Goal: Use online tool/utility: Utilize a website feature to perform a specific function

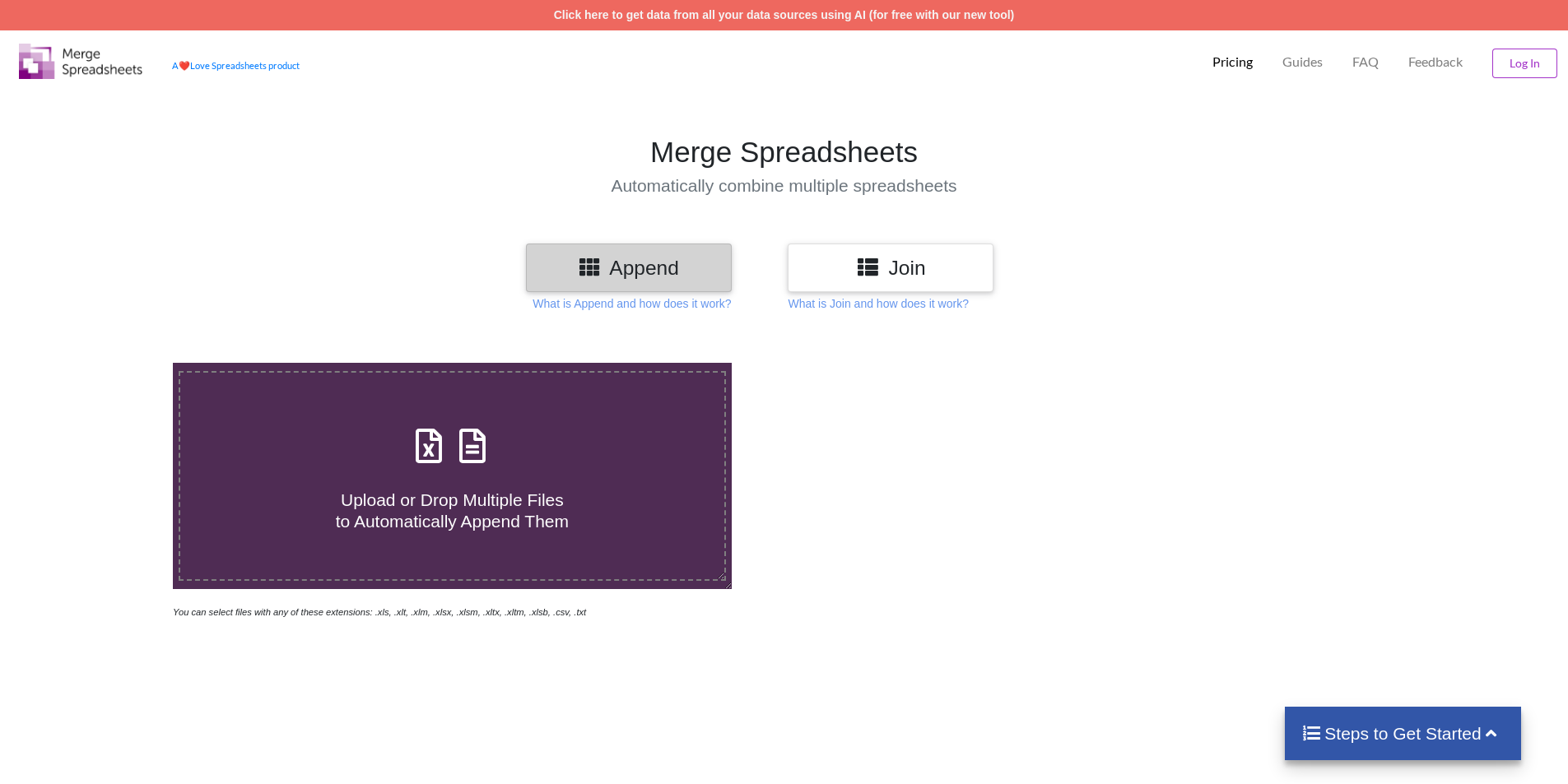
click at [586, 478] on h4 "Upload or Drop Multiple Files to Automatically Append Them" at bounding box center [452, 501] width 544 height 62
click at [112, 363] on input "Upload or Drop Multiple Files to Automatically Append Them" at bounding box center [112, 363] width 0 height 0
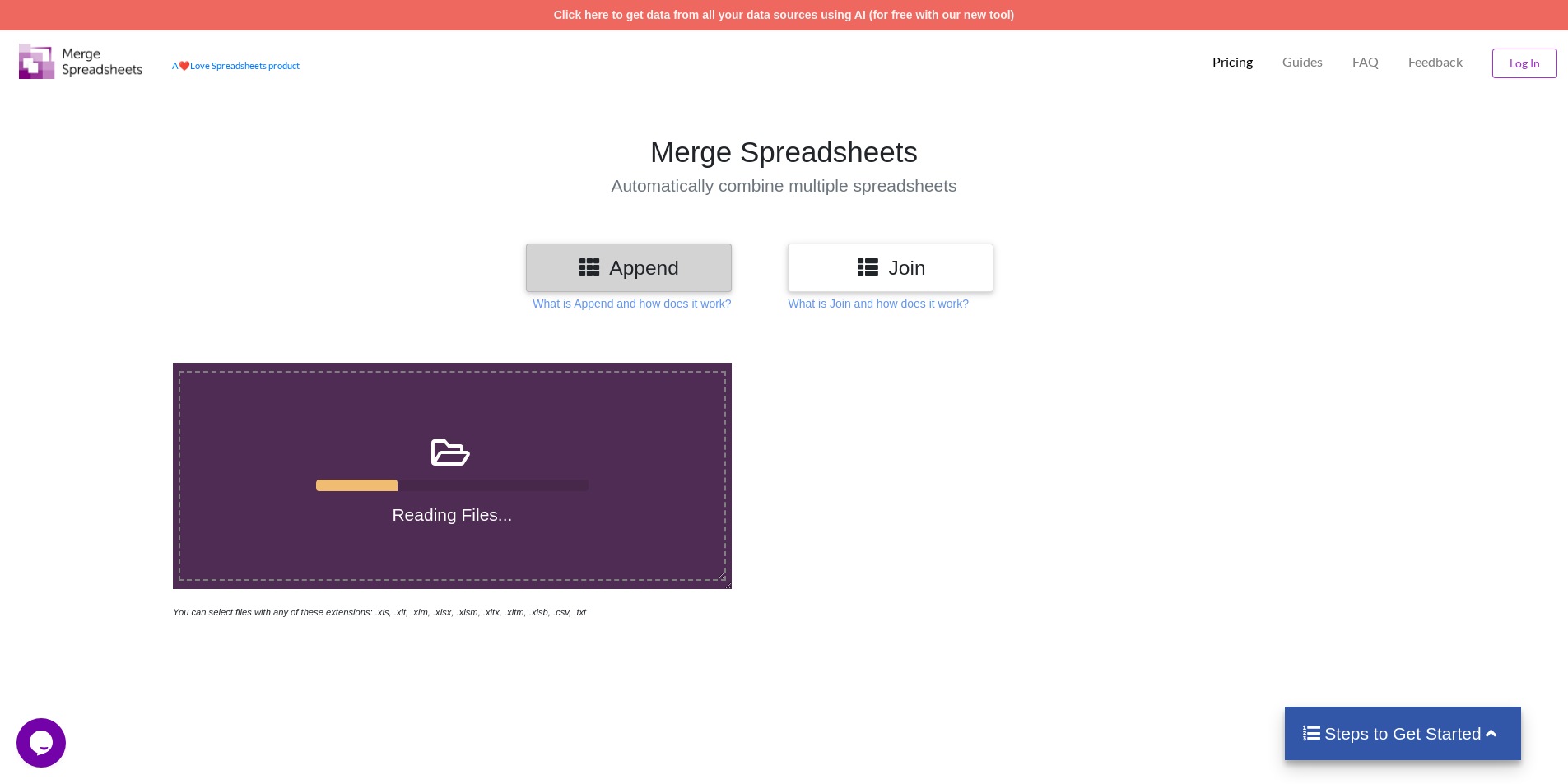
click at [457, 462] on icon at bounding box center [451, 444] width 41 height 34
click at [112, 363] on input "Reading Files..." at bounding box center [112, 363] width 0 height 0
type input "C:\fakepath\1.xlsx"
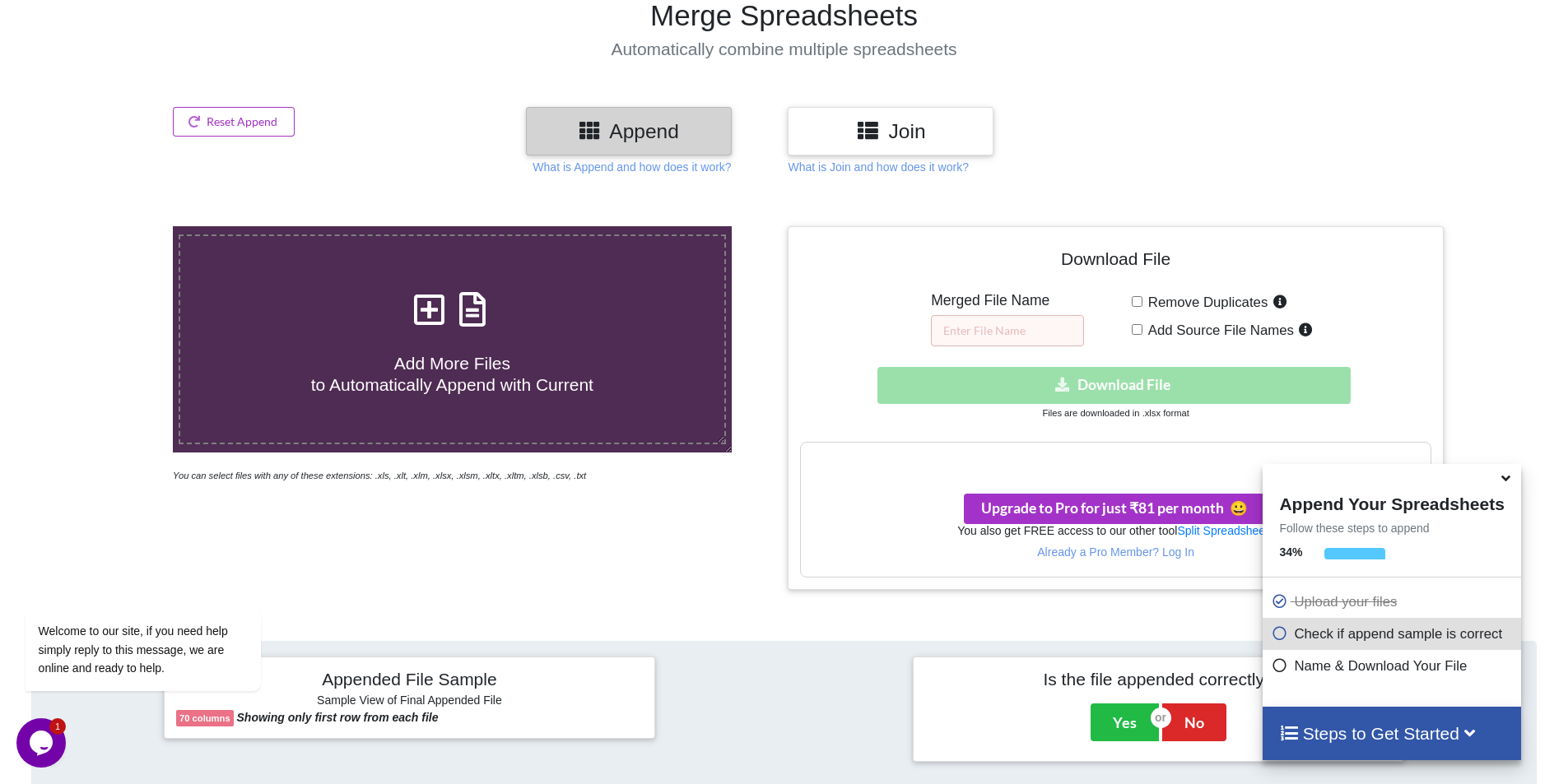
scroll to position [118, 0]
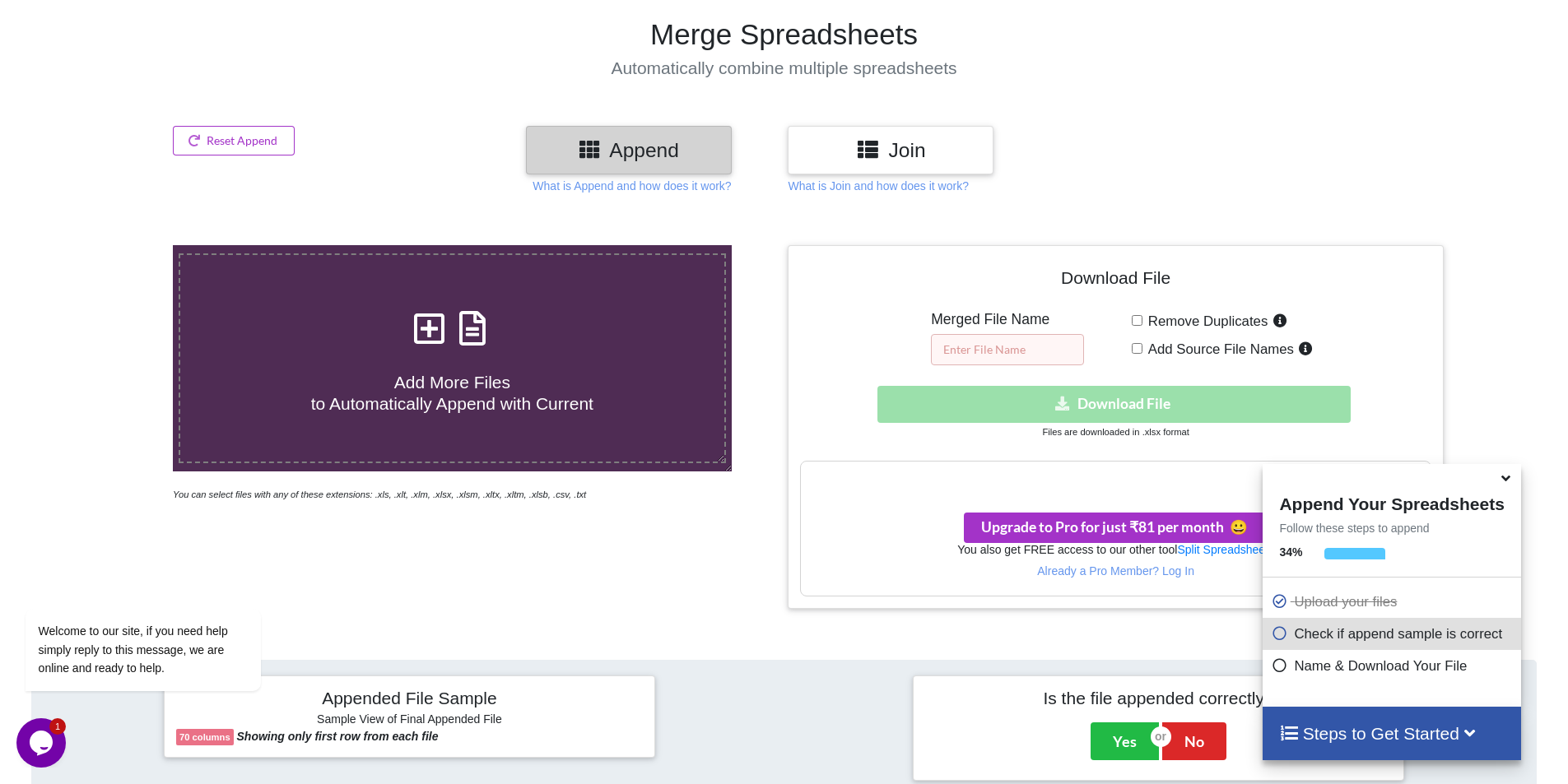
click at [1010, 339] on input "text" at bounding box center [1007, 350] width 153 height 31
type input "as"
click at [1459, 291] on div at bounding box center [1514, 427] width 132 height 363
click at [1503, 476] on icon at bounding box center [1506, 475] width 18 height 15
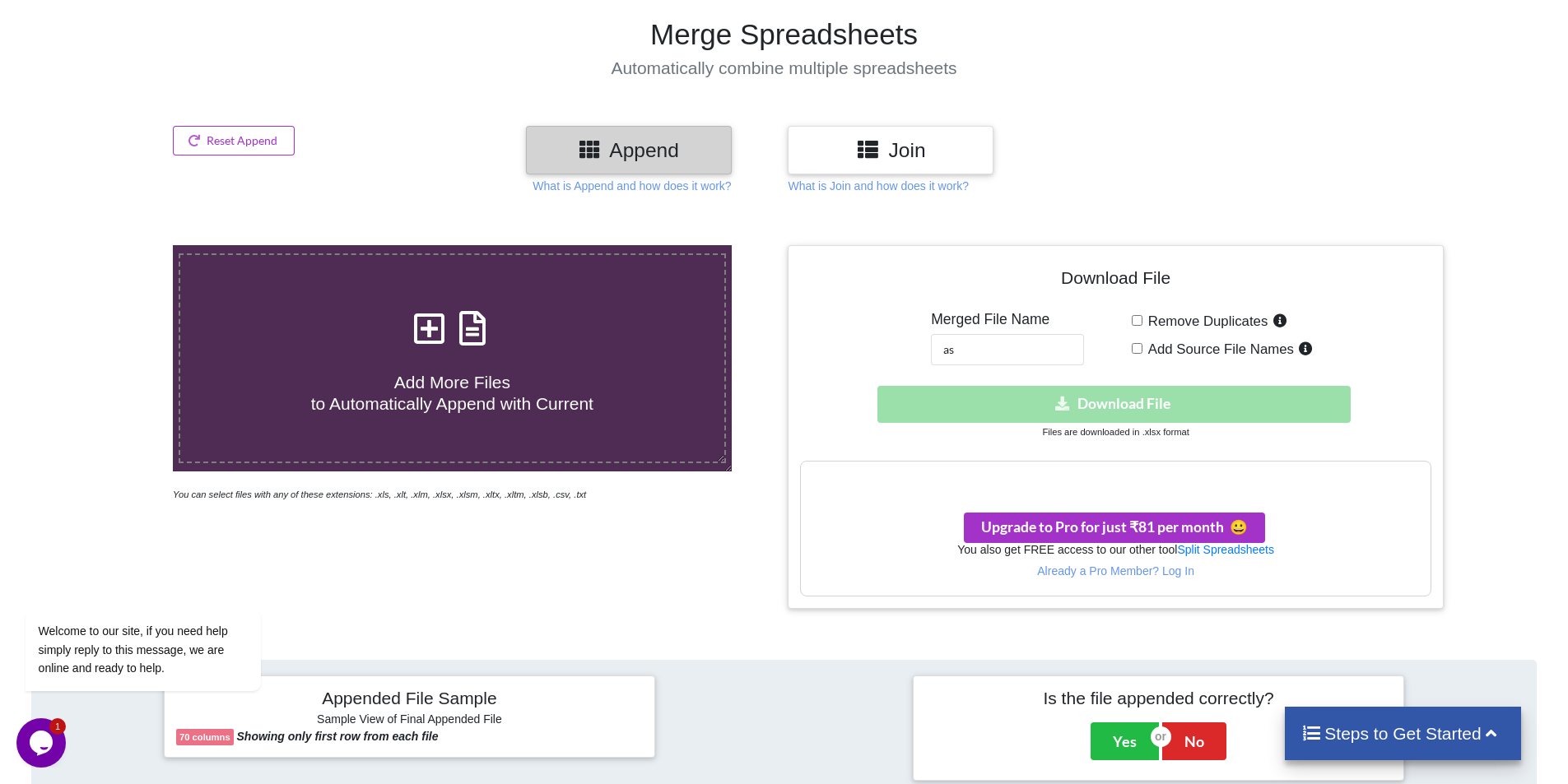
click at [1133, 323] on input "Remove Duplicates" at bounding box center [1137, 320] width 11 height 11
checkbox input "true"
click at [1140, 352] on div "Remove Duplicates Add Source File Names" at bounding box center [1282, 338] width 300 height 55
click at [1139, 352] on input "Add Source File Names" at bounding box center [1137, 348] width 11 height 11
checkbox input "true"
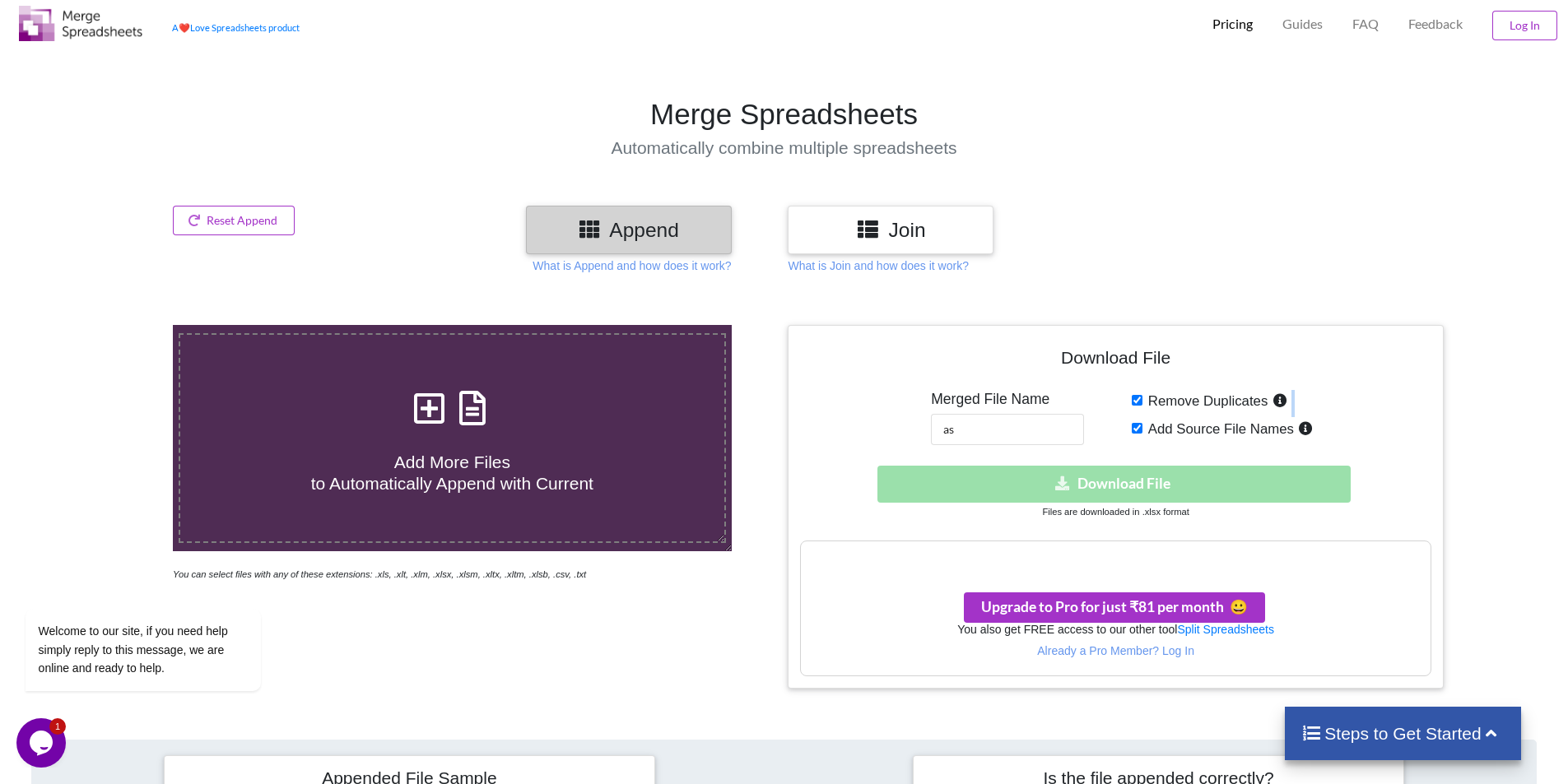
scroll to position [0, 0]
